Goal: Information Seeking & Learning: Learn about a topic

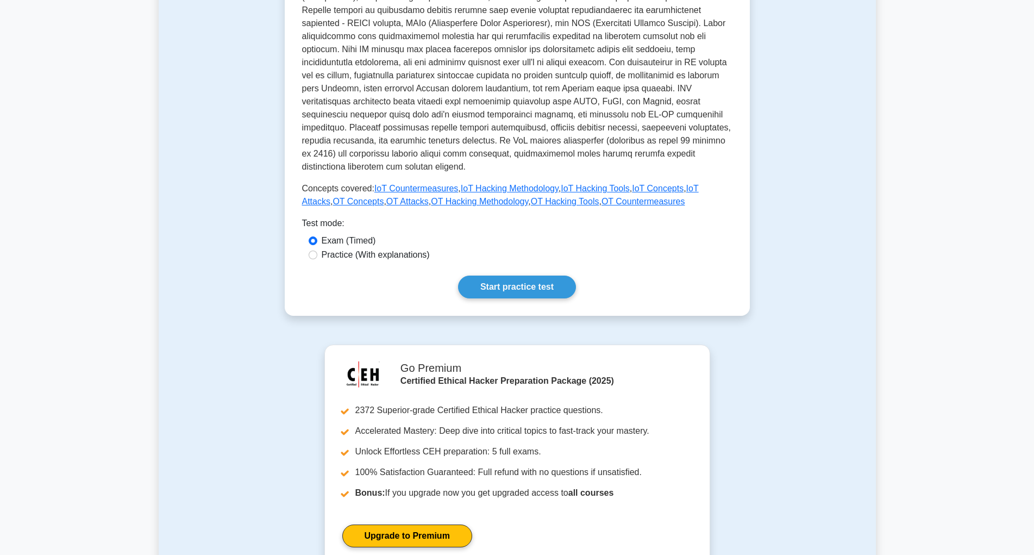
scroll to position [307, 0]
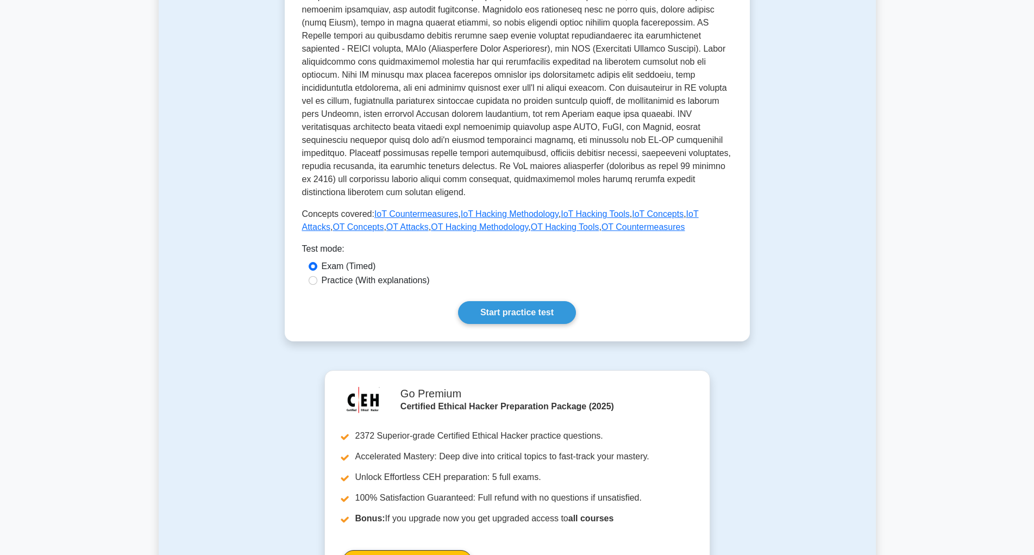
click at [353, 243] on div "IoT and OT Hacking Securing connected devices and operational technology. Revie…" at bounding box center [517, 85] width 430 height 477
click at [344, 274] on label "Practice (With explanations)" at bounding box center [376, 280] width 108 height 13
click at [317, 276] on input "Practice (With explanations)" at bounding box center [313, 280] width 9 height 9
radio input "true"
click at [498, 301] on link "Start practice test" at bounding box center [517, 312] width 118 height 23
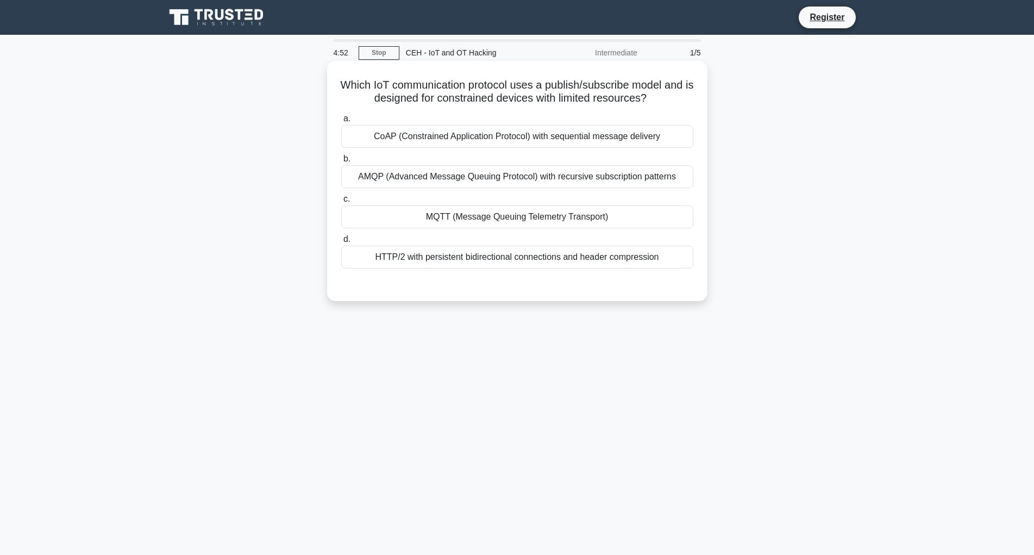
click at [451, 215] on div "MQTT (Message Queuing Telemetry Transport)" at bounding box center [517, 216] width 352 height 23
click at [341, 203] on input "c. MQTT (Message Queuing Telemetry Transport)" at bounding box center [341, 199] width 0 height 7
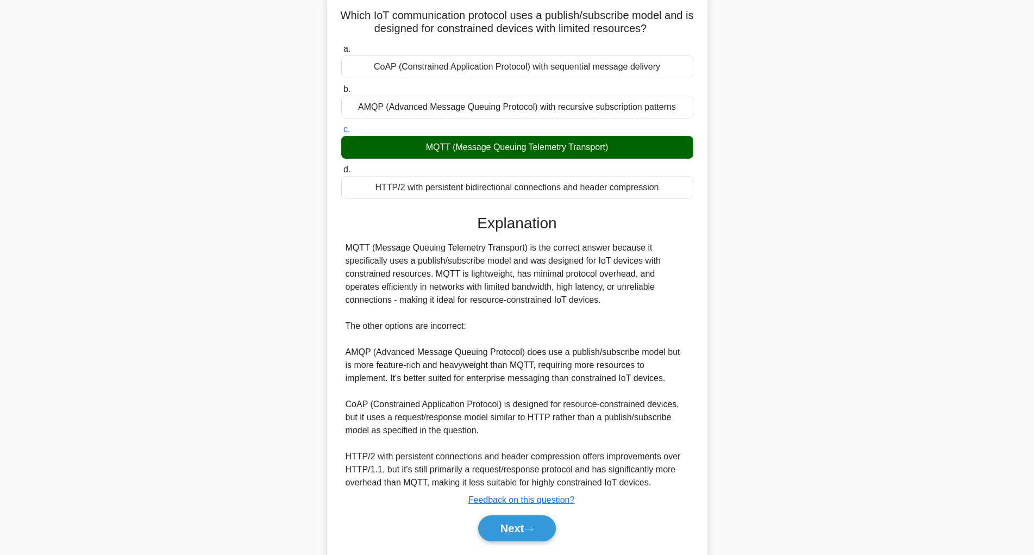
scroll to position [103, 0]
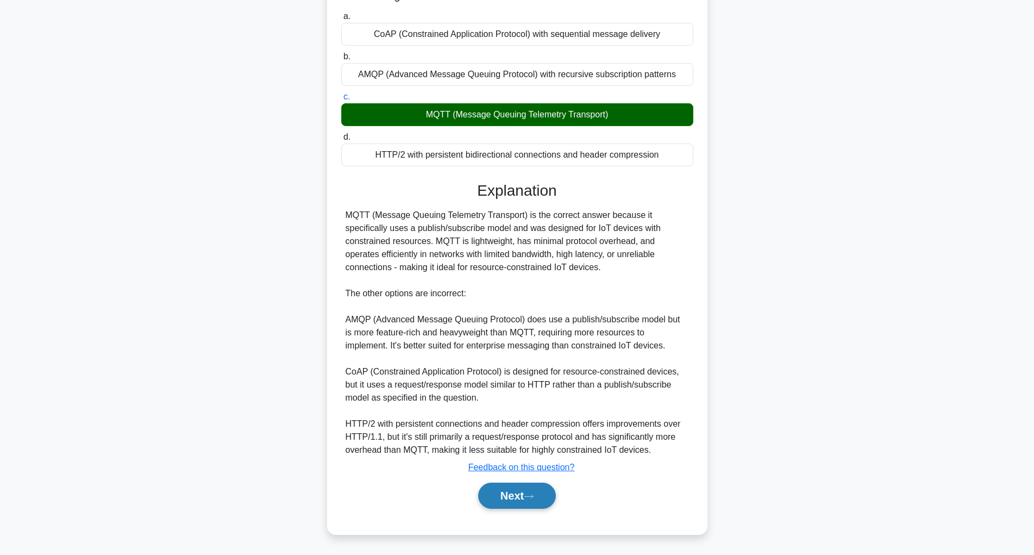
click at [506, 497] on button "Next" at bounding box center [517, 495] width 78 height 26
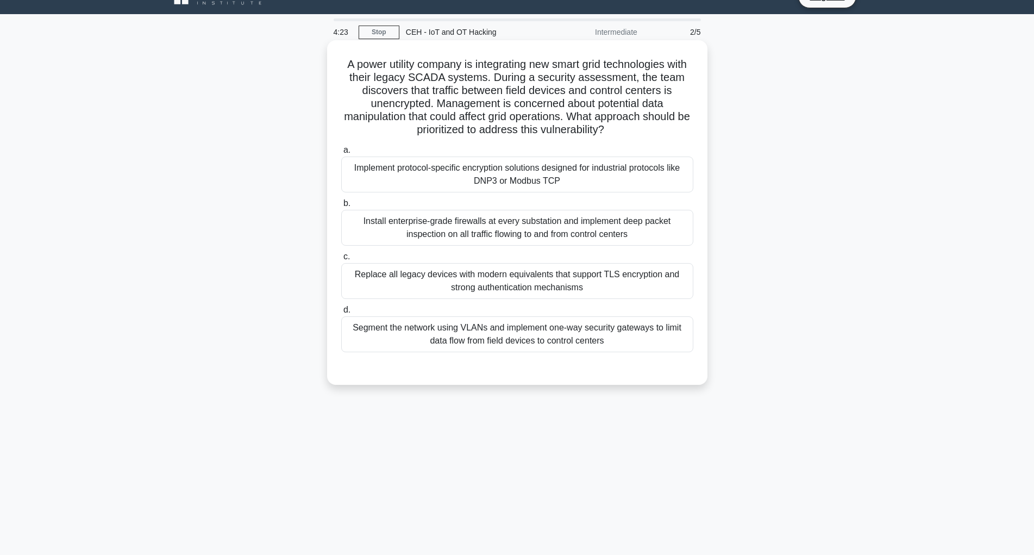
scroll to position [32, 0]
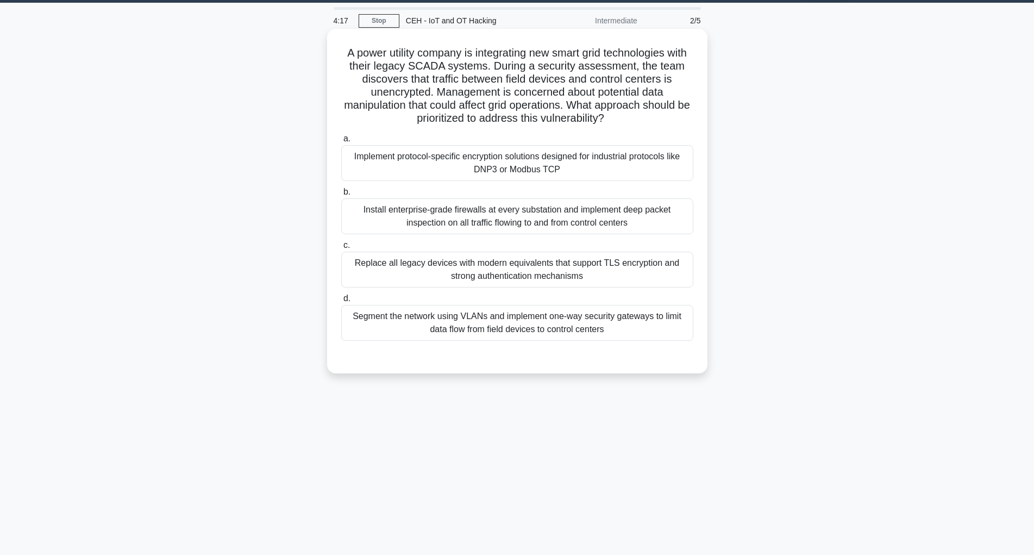
click at [421, 222] on div "Install enterprise-grade firewalls at every substation and implement deep packe…" at bounding box center [517, 216] width 352 height 36
click at [341, 196] on input "b. Install enterprise-grade firewalls at every substation and implement deep pa…" at bounding box center [341, 192] width 0 height 7
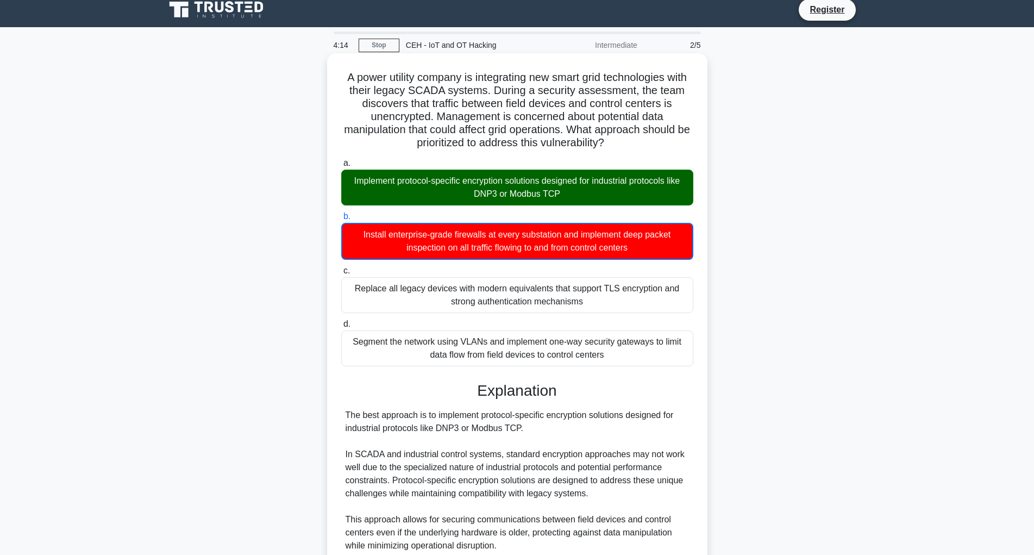
scroll to position [0, 0]
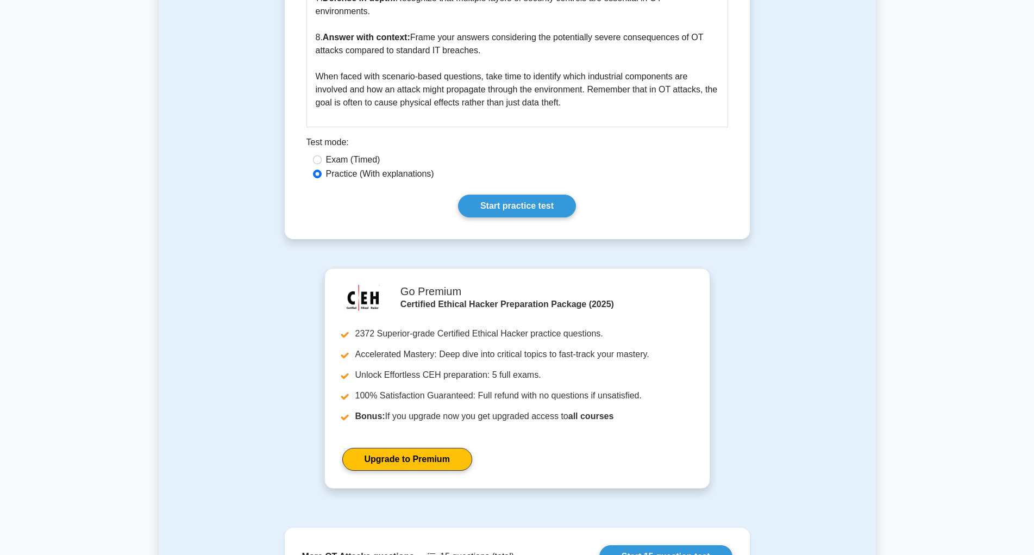
scroll to position [1773, 0]
